Goal: Use online tool/utility: Utilize a website feature to perform a specific function

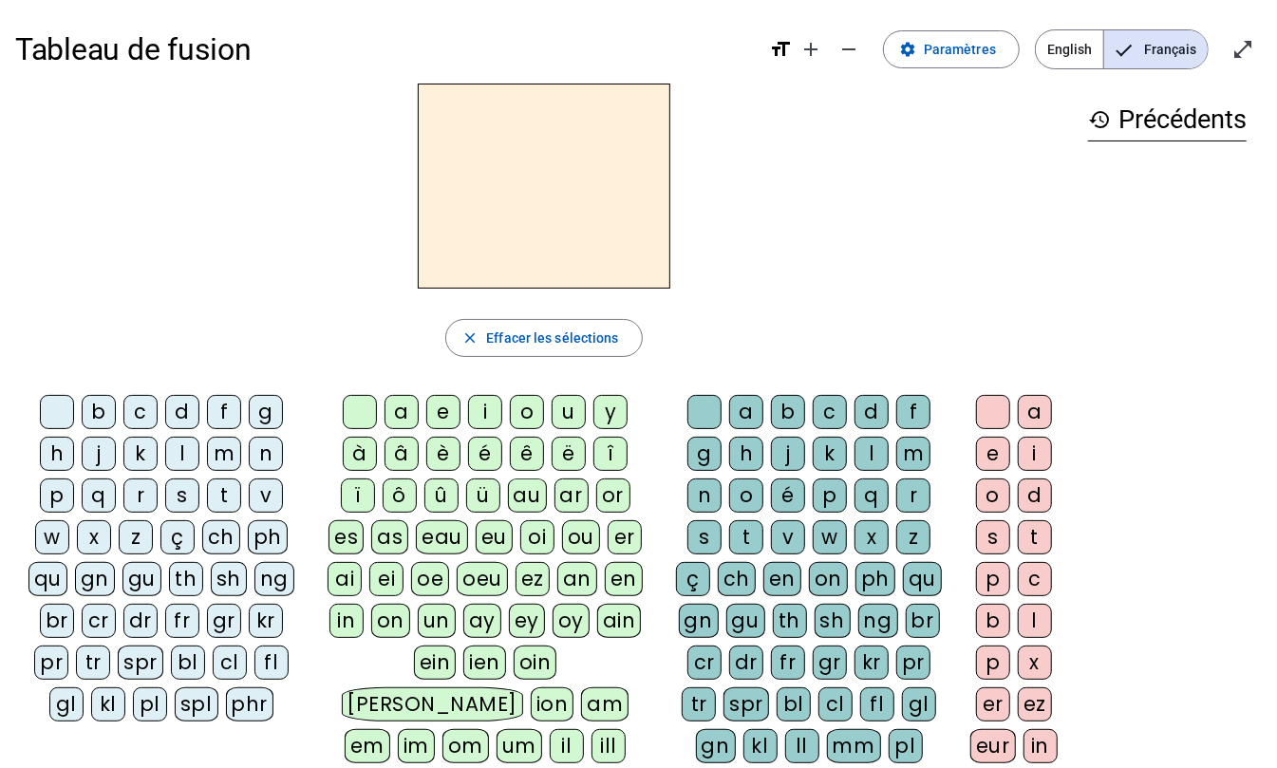
click at [97, 410] on div "b" at bounding box center [99, 412] width 34 height 34
click at [392, 581] on div "ei" at bounding box center [386, 579] width 34 height 34
click at [709, 457] on div "g" at bounding box center [705, 454] width 34 height 34
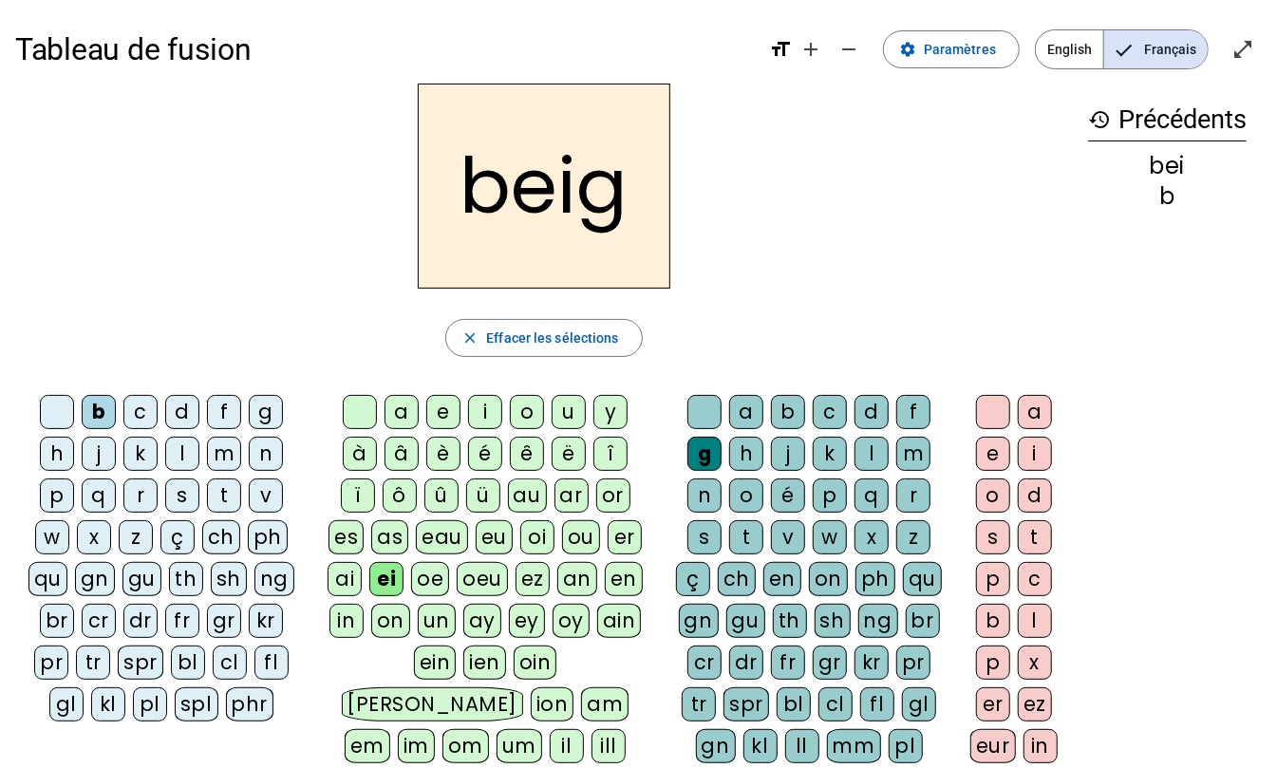
click at [985, 461] on div "e" at bounding box center [993, 454] width 34 height 34
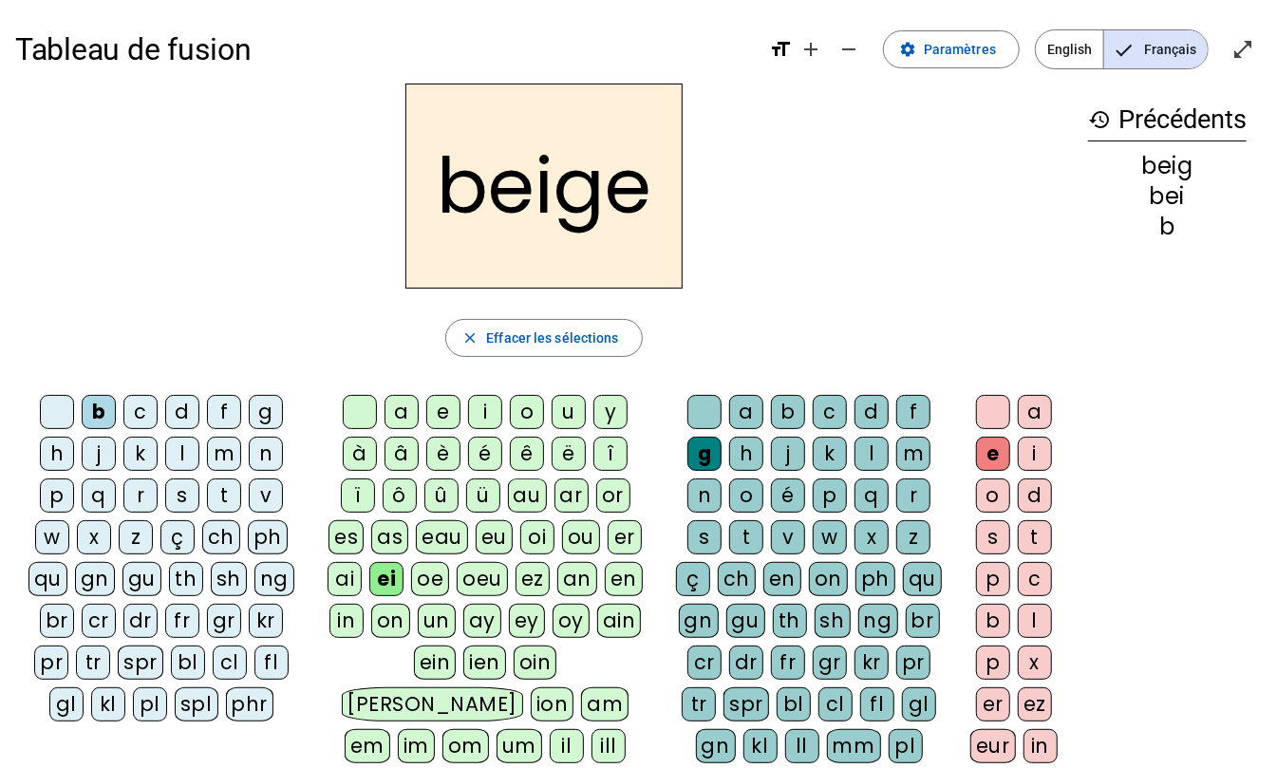
click at [274, 460] on div "n" at bounding box center [266, 454] width 34 height 34
click at [399, 416] on div "a" at bounding box center [402, 412] width 34 height 34
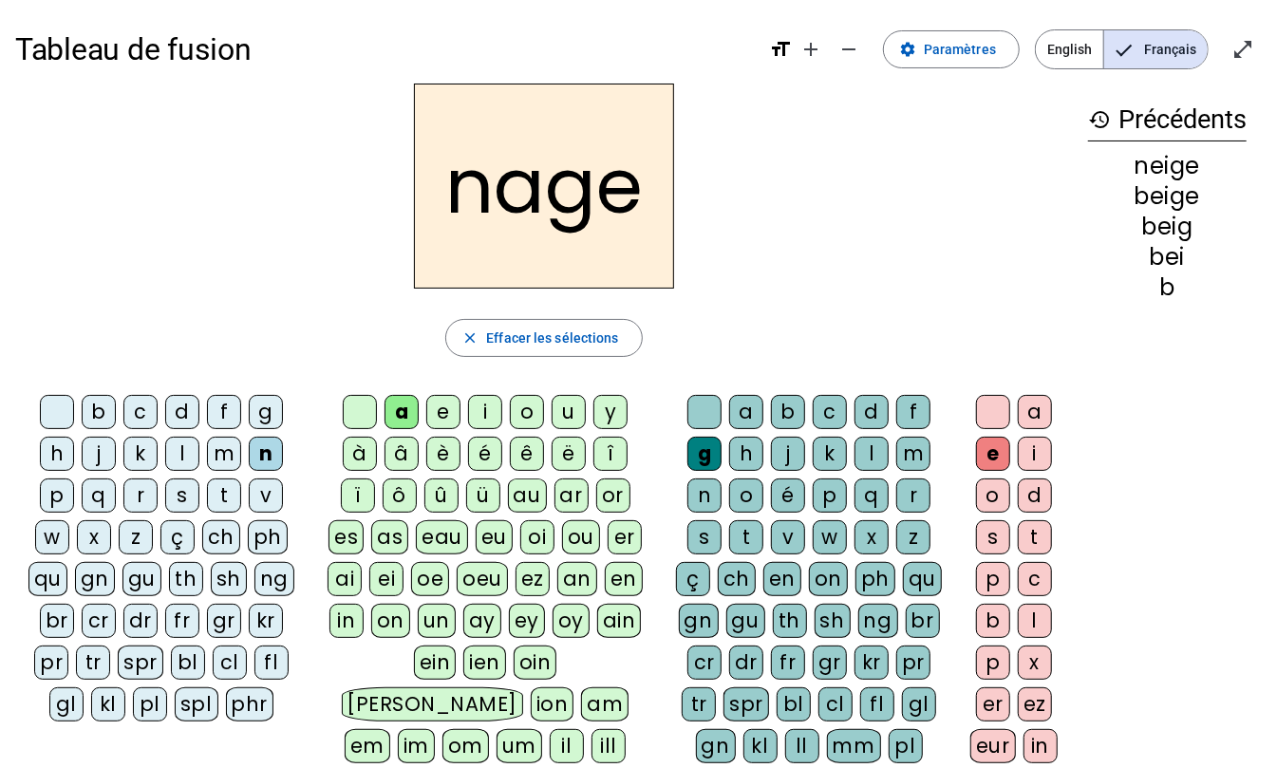
click at [180, 500] on div "s" at bounding box center [182, 496] width 34 height 34
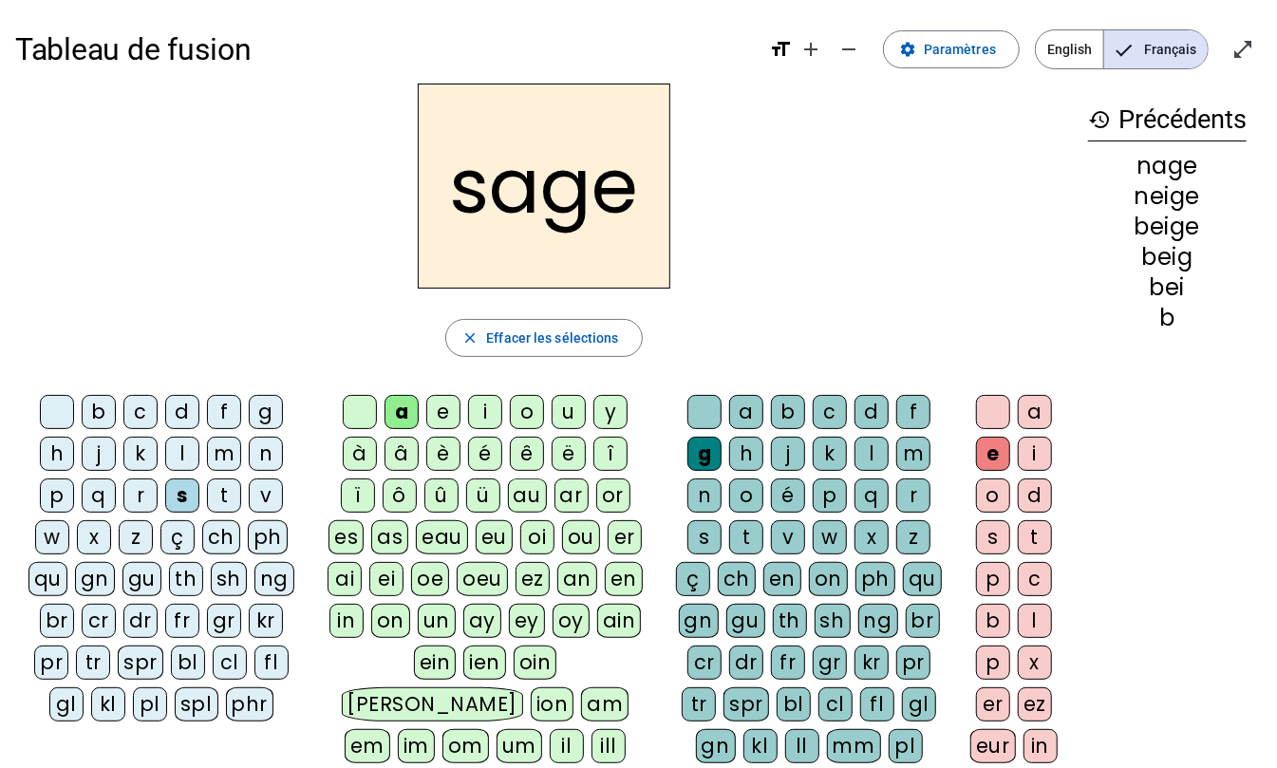
click at [58, 498] on div "p" at bounding box center [57, 496] width 34 height 34
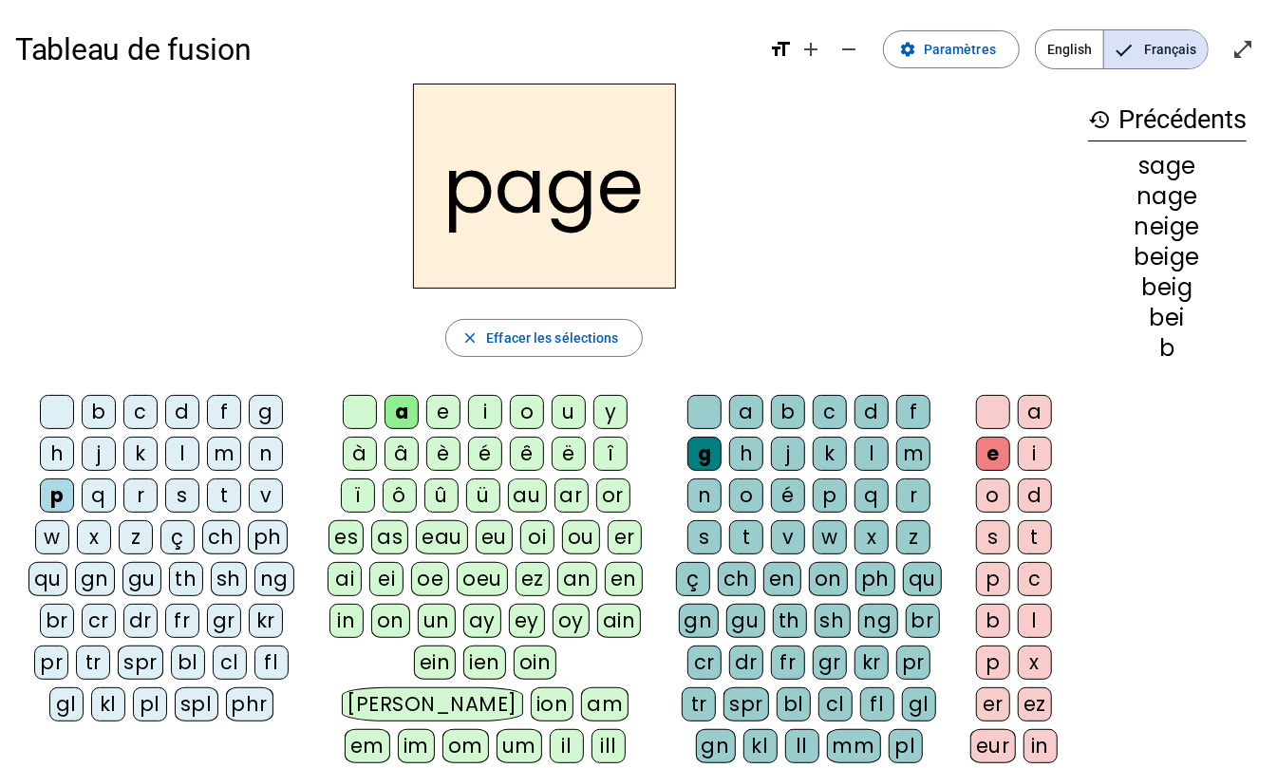
click at [881, 462] on div "l" at bounding box center [872, 454] width 34 height 34
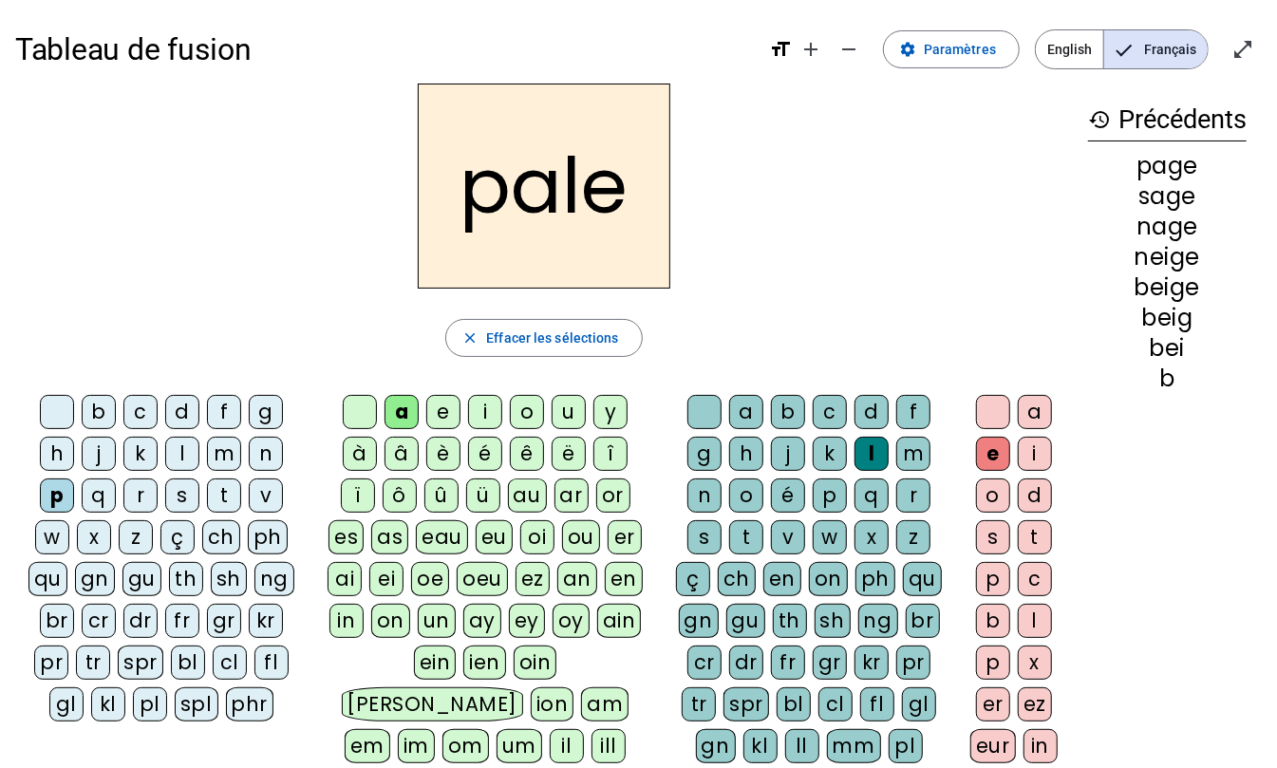
click at [179, 498] on div "s" at bounding box center [182, 496] width 34 height 34
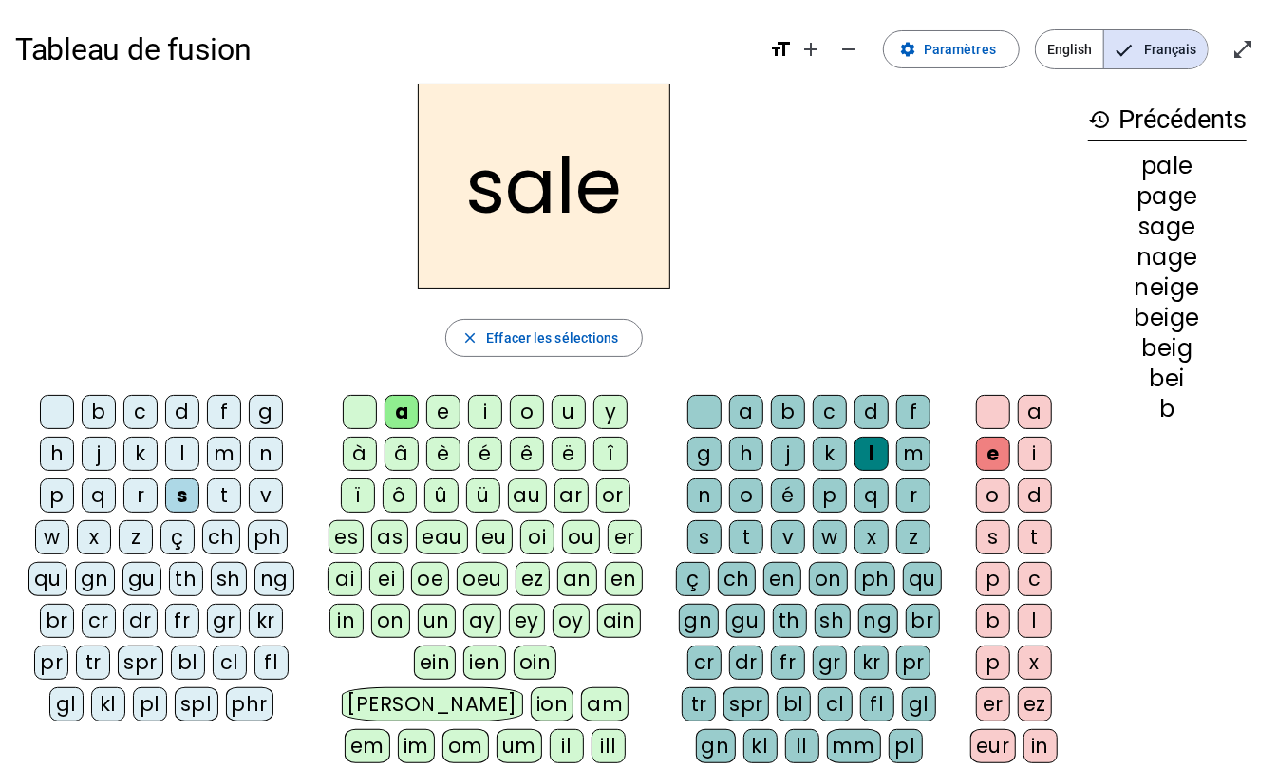
click at [131, 410] on div "c" at bounding box center [140, 412] width 34 height 34
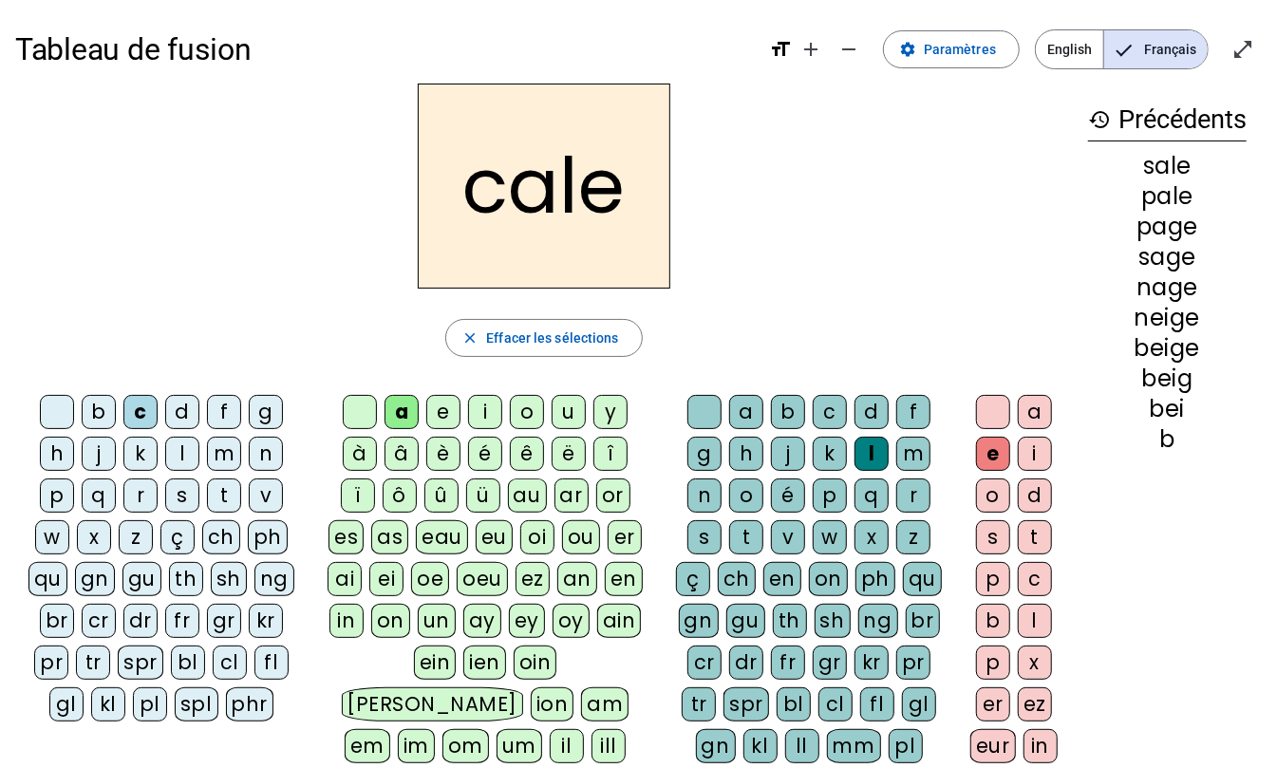
click at [825, 492] on div "p" at bounding box center [830, 496] width 34 height 34
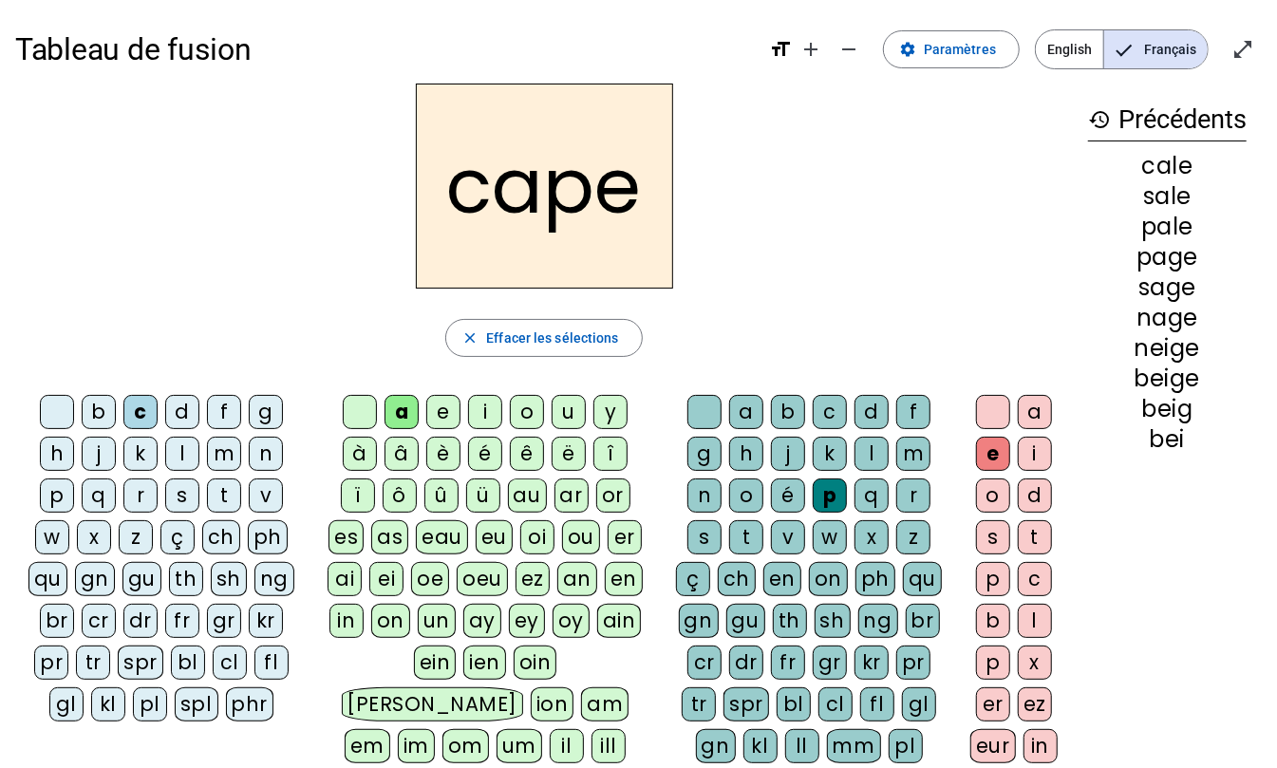
click at [708, 498] on div "n" at bounding box center [705, 496] width 34 height 34
click at [796, 545] on div "v" at bounding box center [788, 537] width 34 height 34
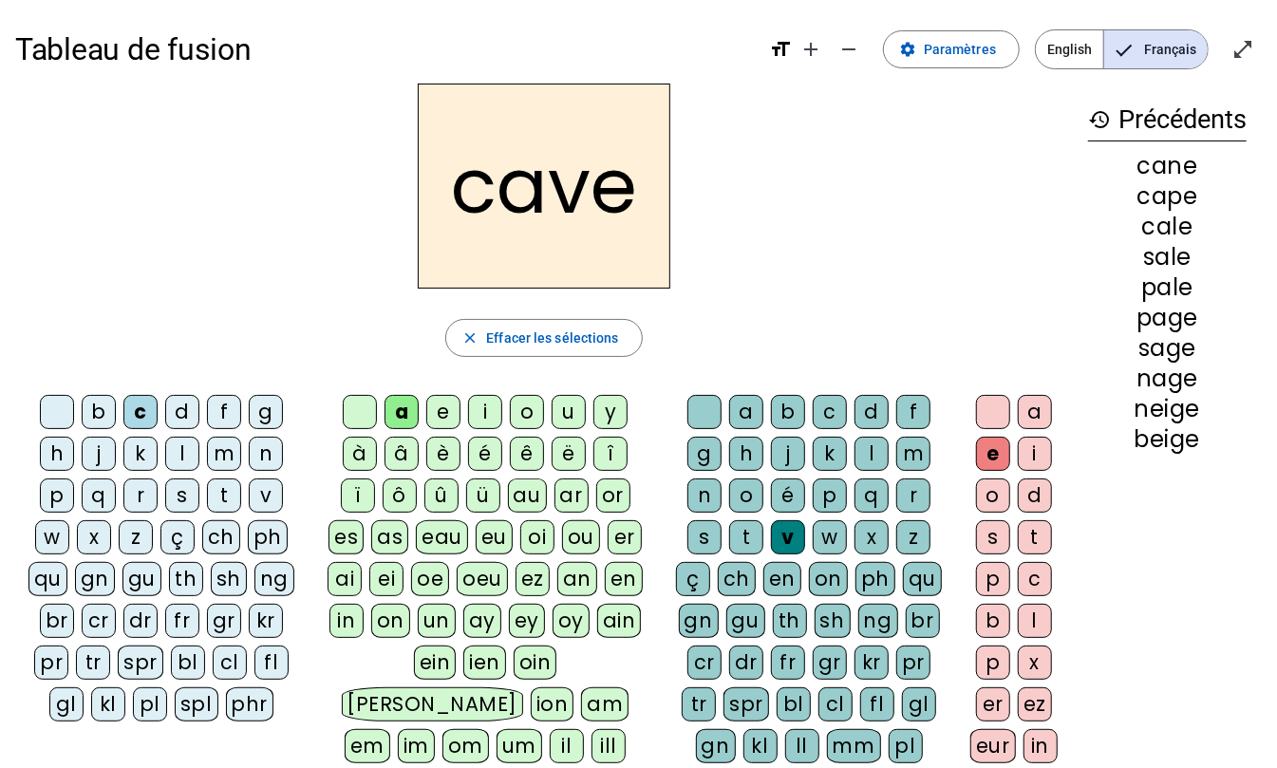
click at [175, 456] on div "l" at bounding box center [182, 454] width 34 height 34
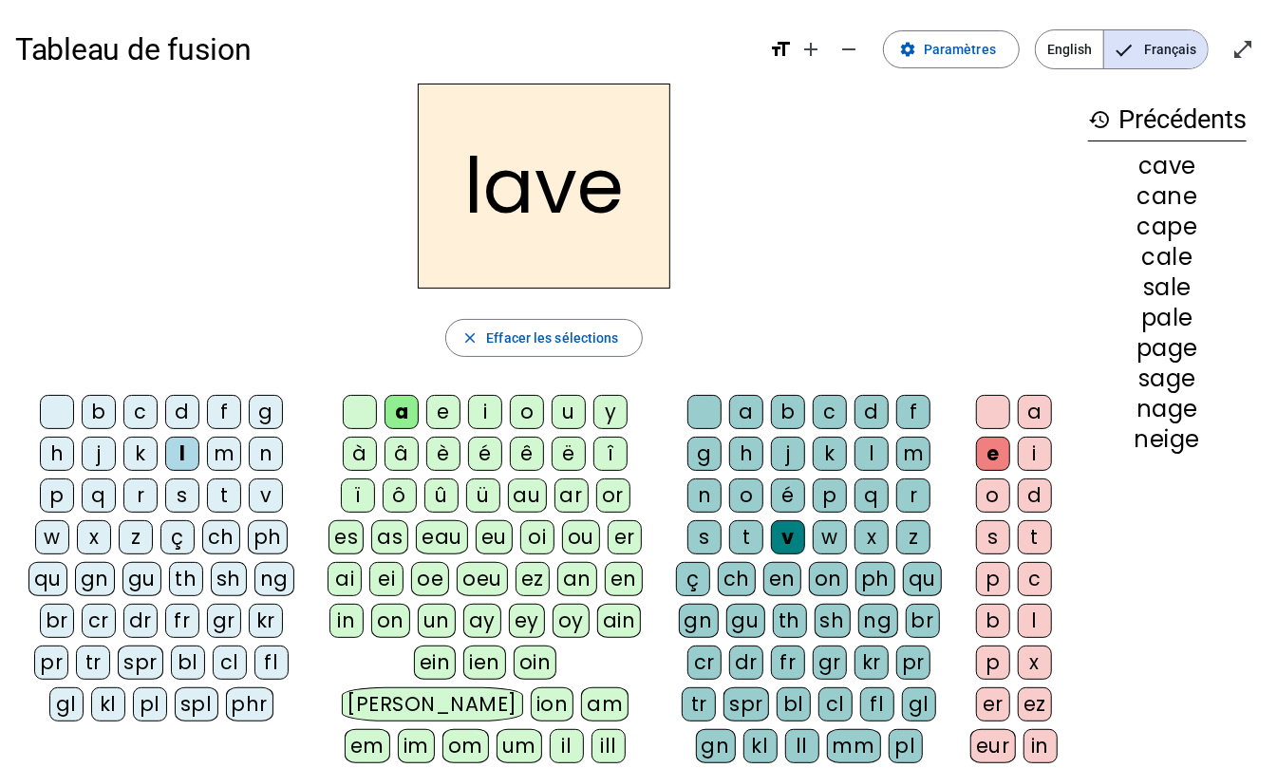
click at [139, 503] on div "r" at bounding box center [140, 496] width 34 height 34
click at [92, 411] on div "b" at bounding box center [99, 412] width 34 height 34
